Goal: Obtain resource: Obtain resource

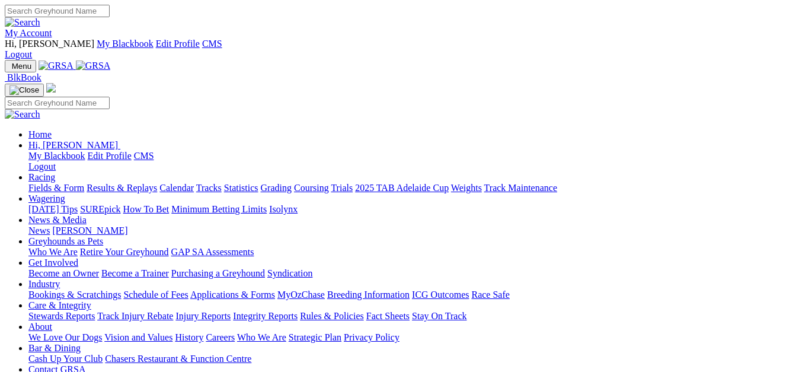
click at [55, 172] on link "Racing" at bounding box center [41, 177] width 27 height 10
click at [58, 183] on link "Fields & Form" at bounding box center [56, 188] width 56 height 10
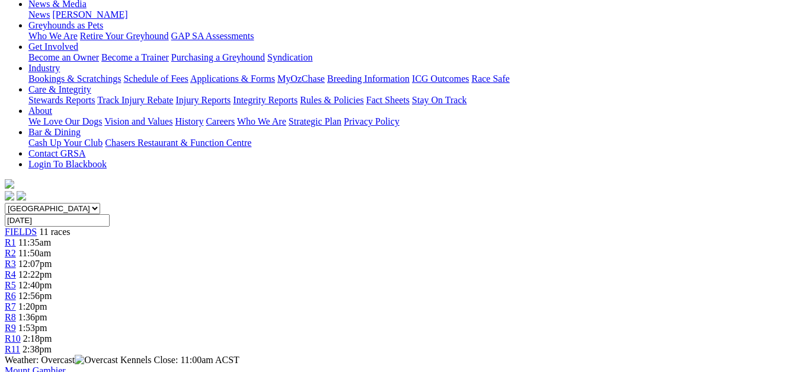
scroll to position [178, 0]
